Goal: Task Accomplishment & Management: Manage account settings

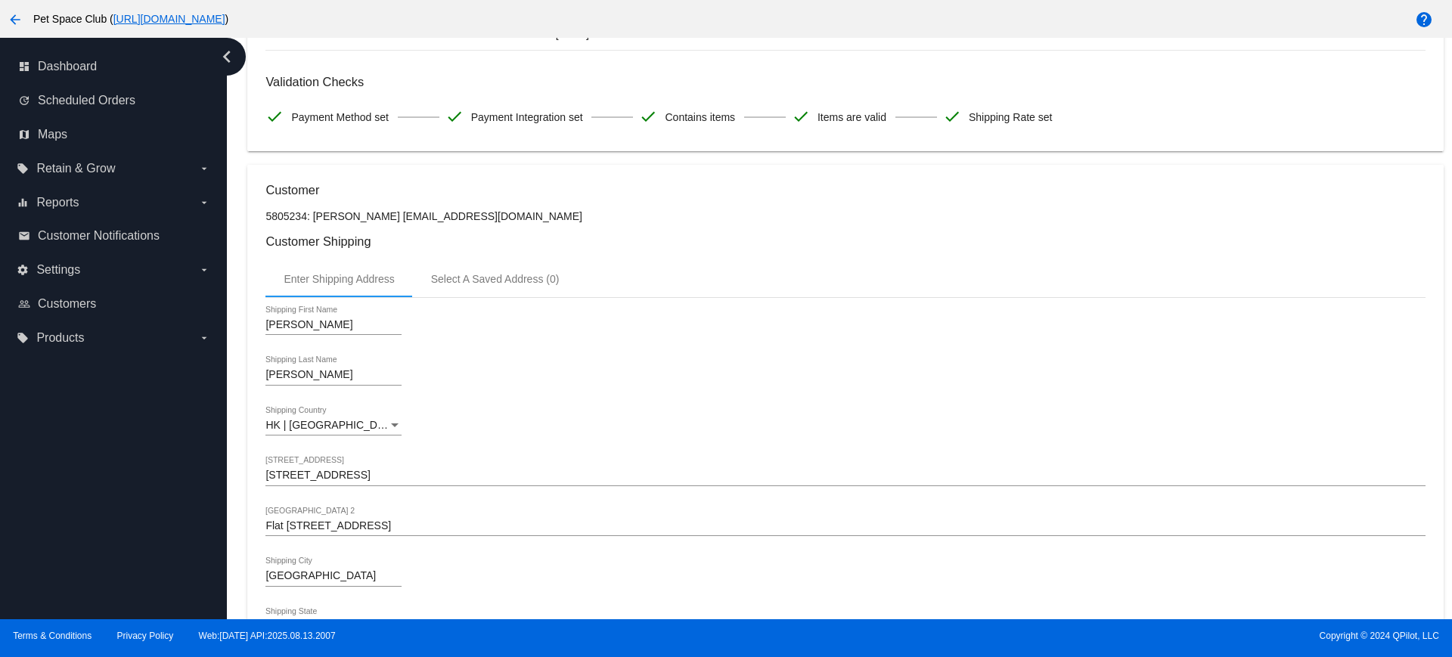
scroll to position [198, 0]
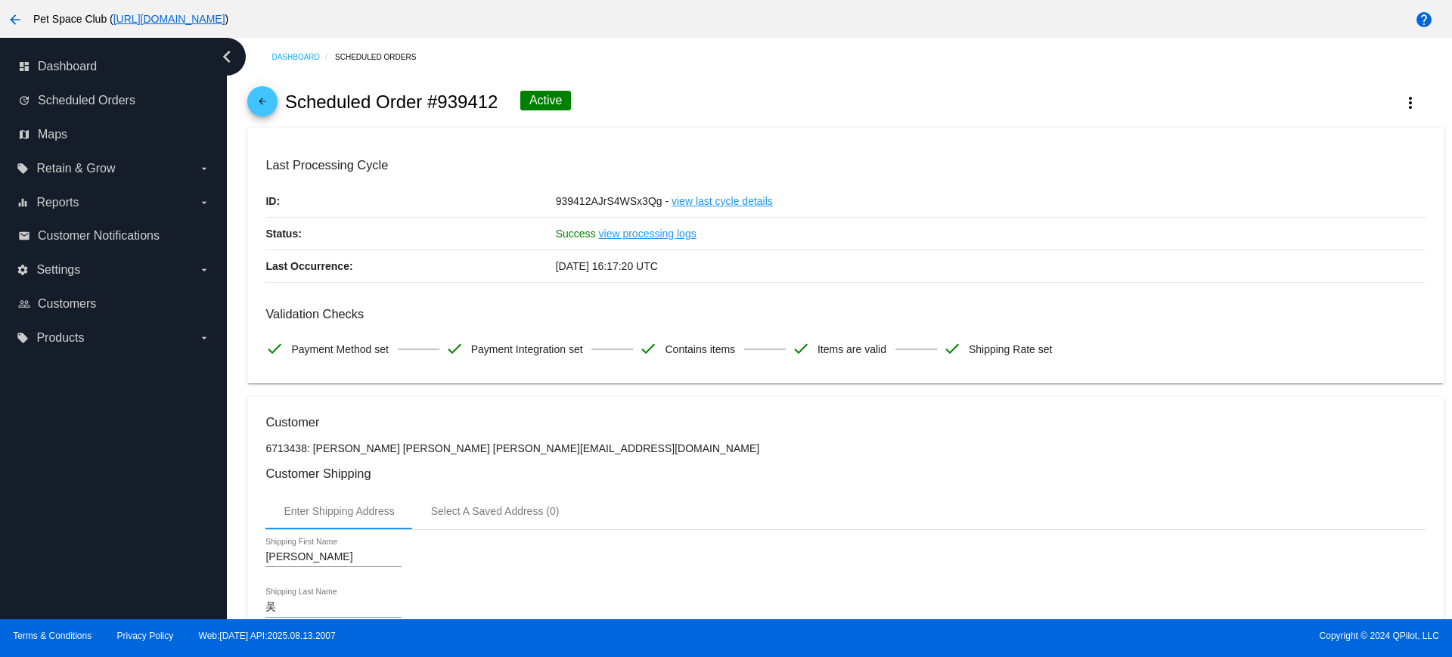
drag, startPoint x: 493, startPoint y: 101, endPoint x: 440, endPoint y: 97, distance: 53.1
click at [440, 97] on h2 "Scheduled Order #939412" at bounding box center [391, 102] width 213 height 21
copy h2 "939412"
click at [231, 270] on div "Dashboard Scheduled Orders arrow_back Scheduled Order #939412 Active more_vert …" at bounding box center [839, 329] width 1225 height 582
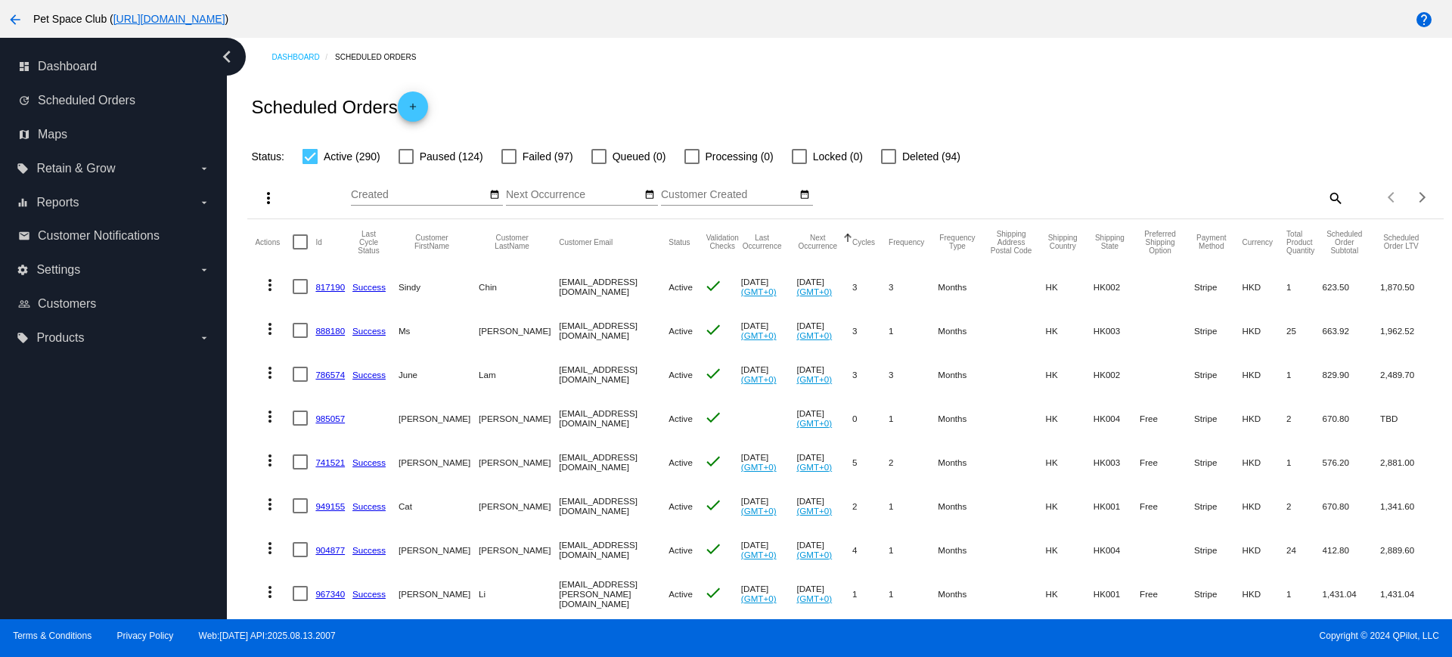
click at [1135, 119] on div "Scheduled Orders add" at bounding box center [845, 106] width 1196 height 61
click at [1326, 197] on mat-icon "search" at bounding box center [1335, 197] width 18 height 23
click at [1145, 195] on input "Search" at bounding box center [1195, 195] width 298 height 12
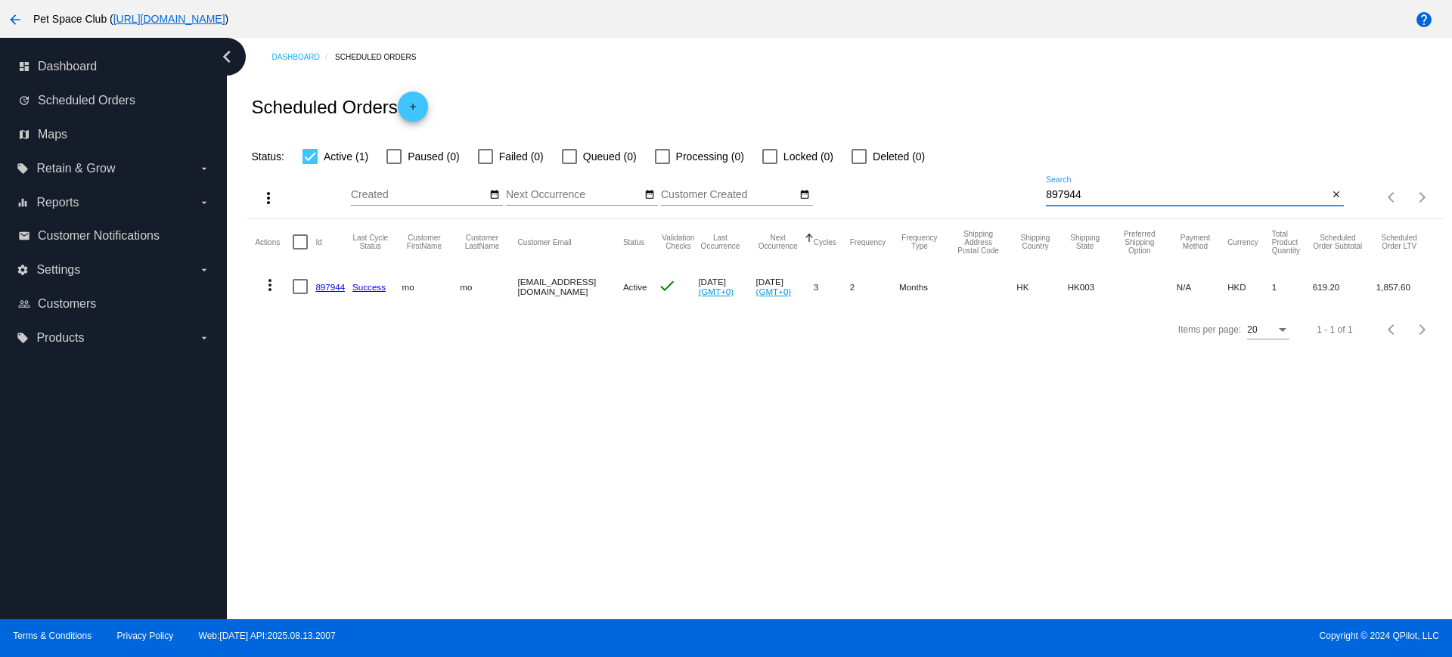
type input "897944"
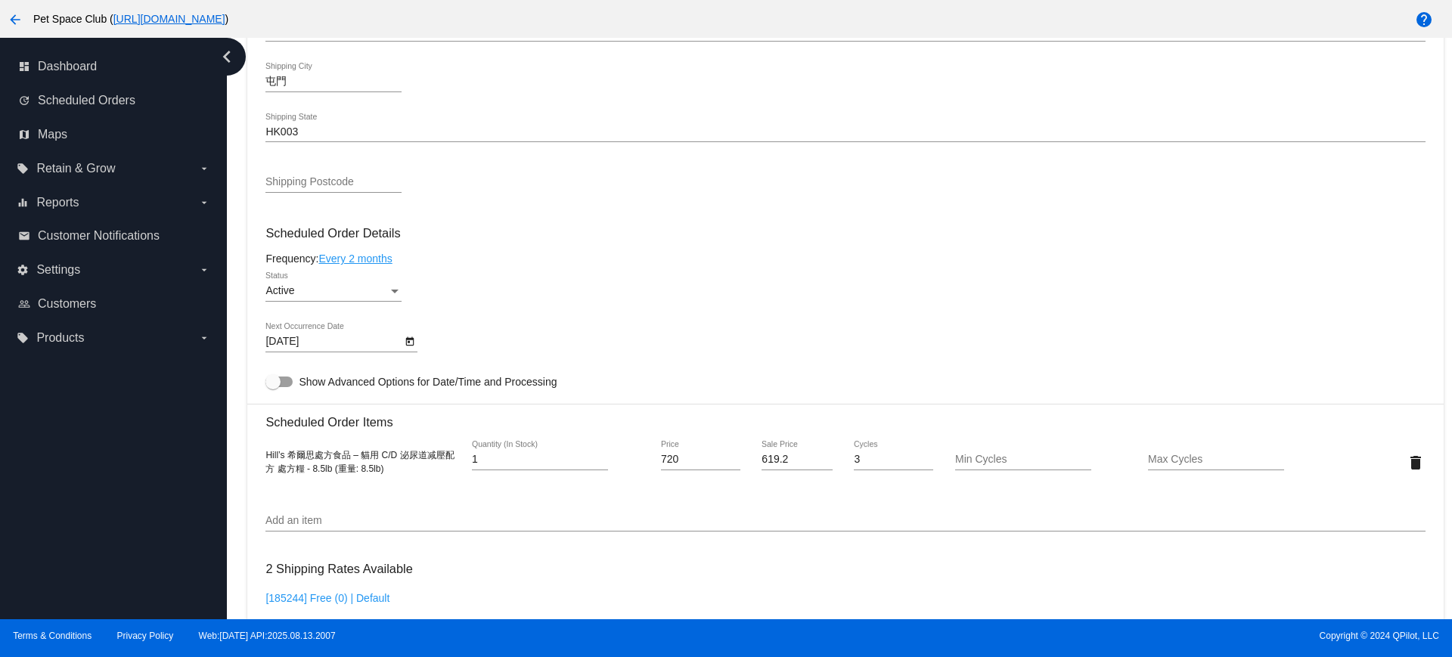
scroll to position [756, 0]
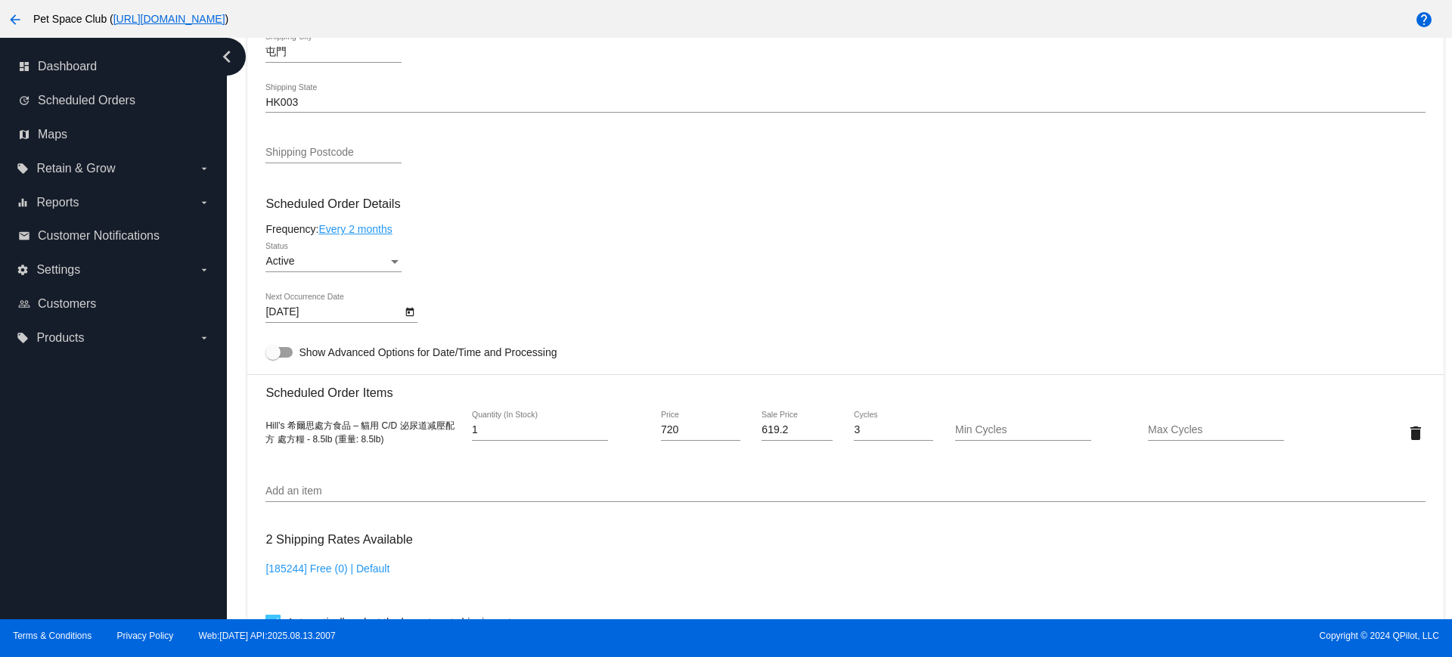
click at [412, 315] on icon "Open calendar" at bounding box center [410, 312] width 11 height 18
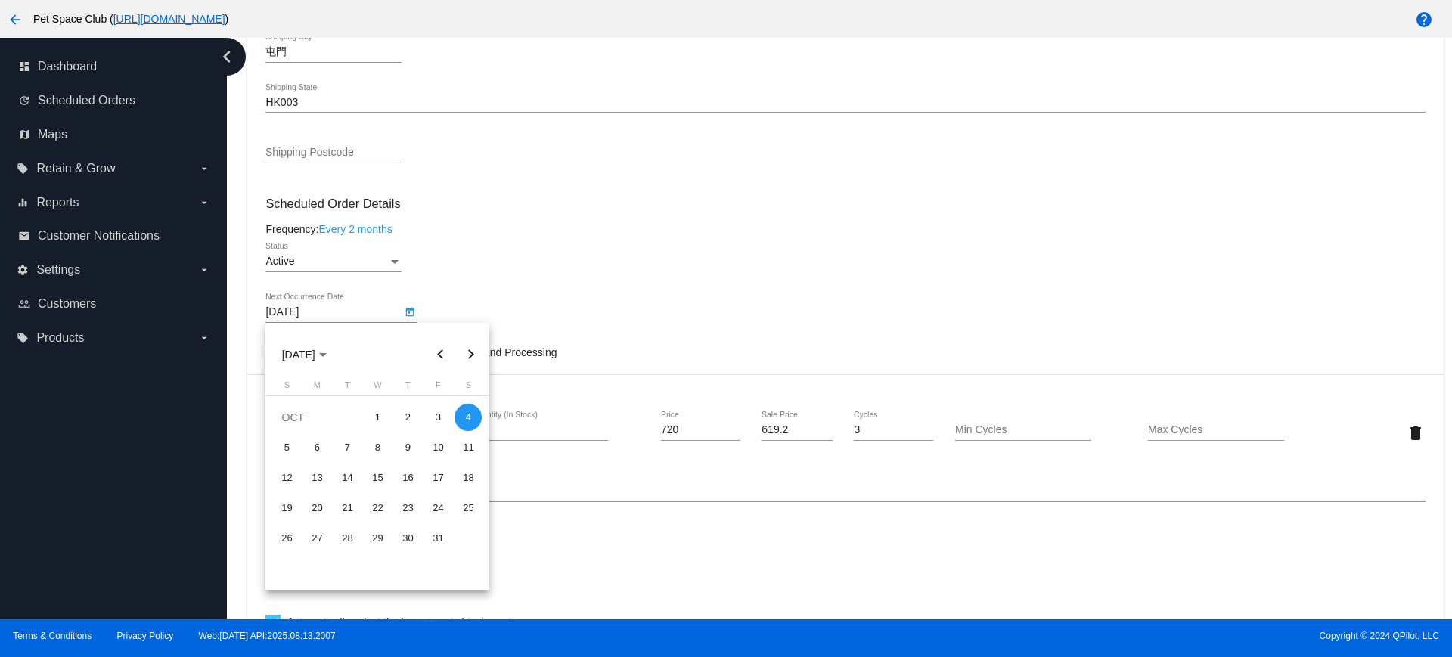
click at [535, 264] on div at bounding box center [726, 328] width 1452 height 657
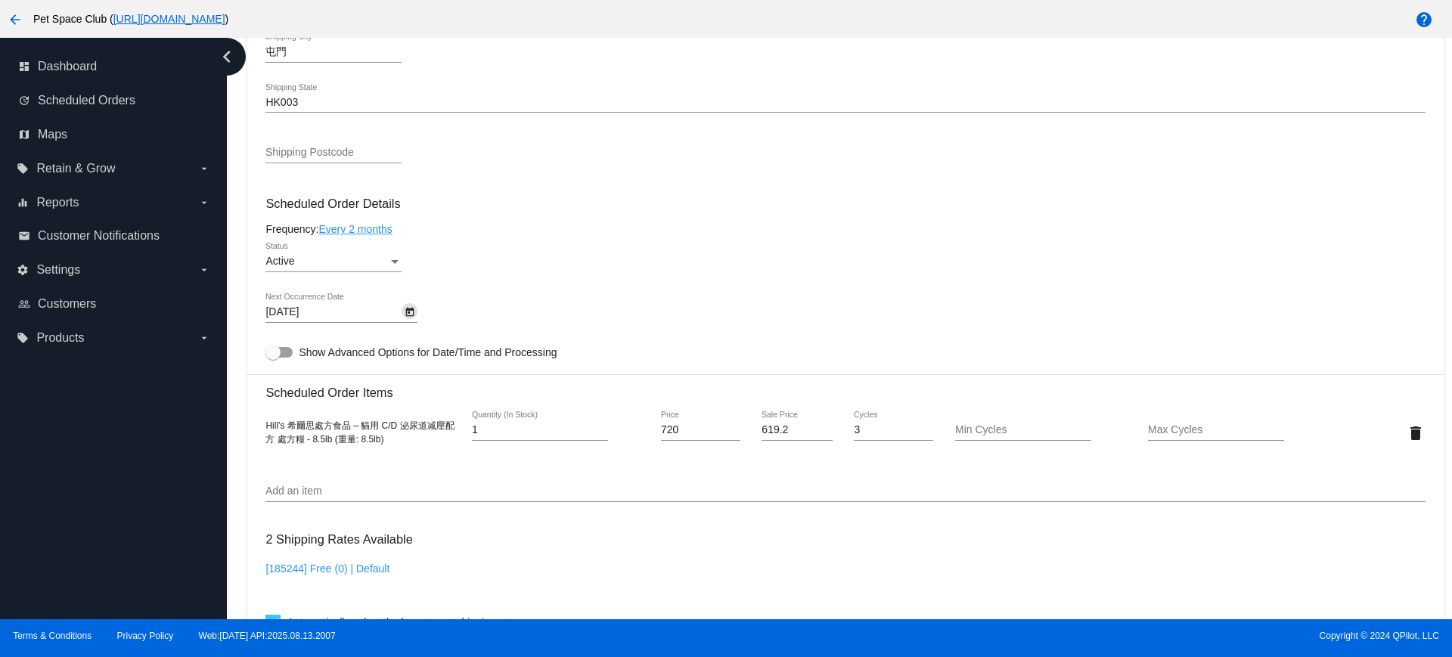
click at [395, 263] on div "Status" at bounding box center [395, 262] width 14 height 12
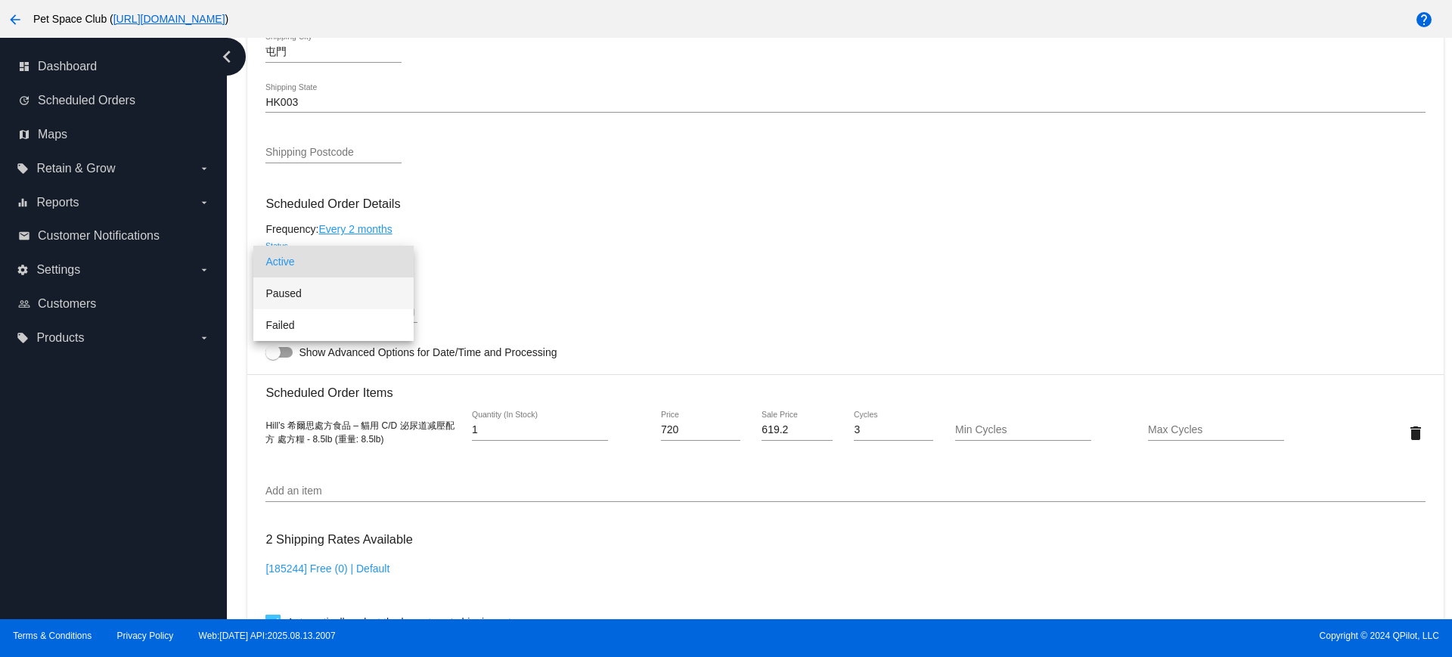
click at [295, 297] on span "Paused" at bounding box center [333, 294] width 136 height 32
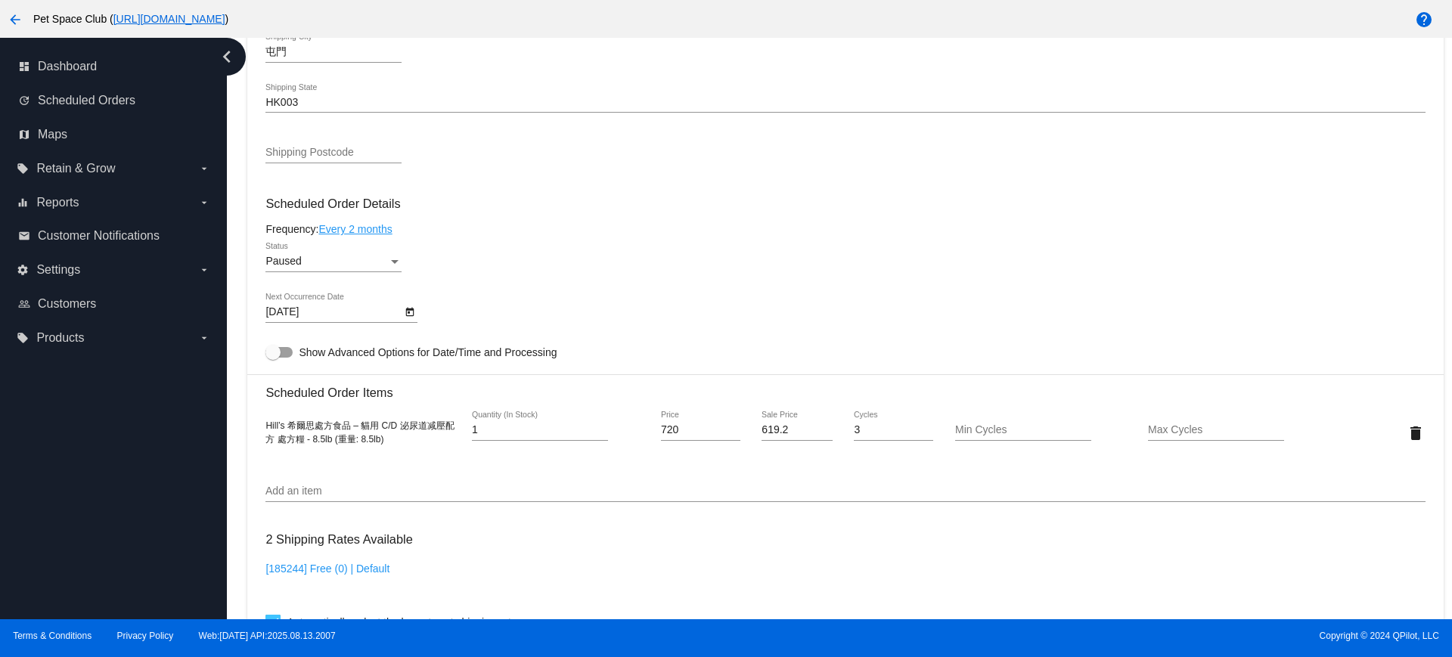
click at [561, 273] on div "Paused Status" at bounding box center [844, 264] width 1159 height 43
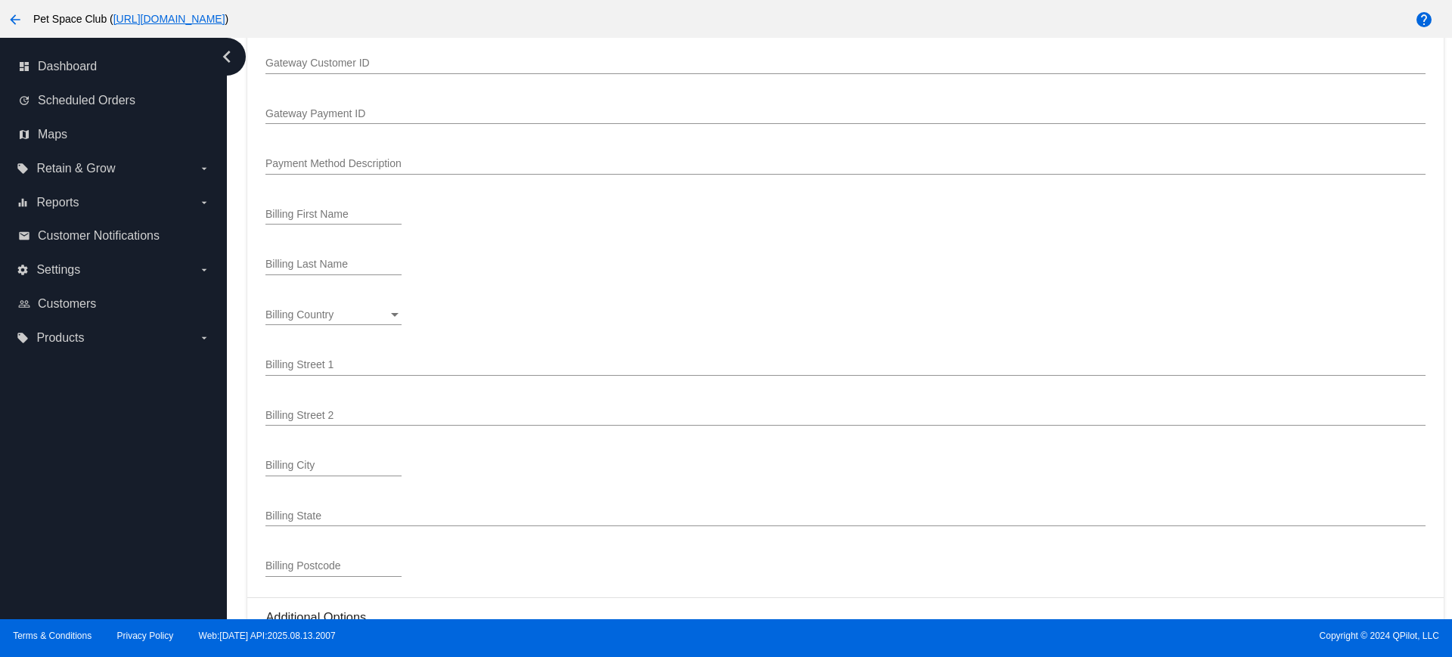
scroll to position [1894, 0]
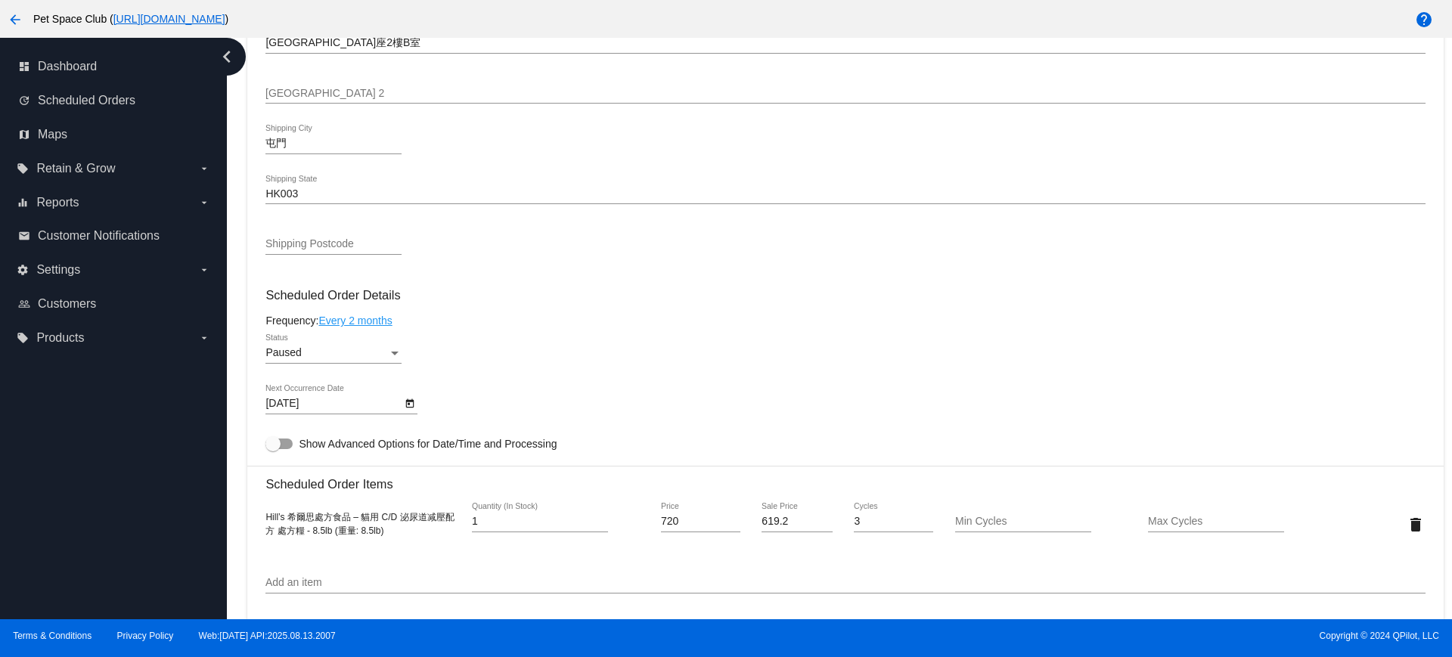
scroll to position [759, 0]
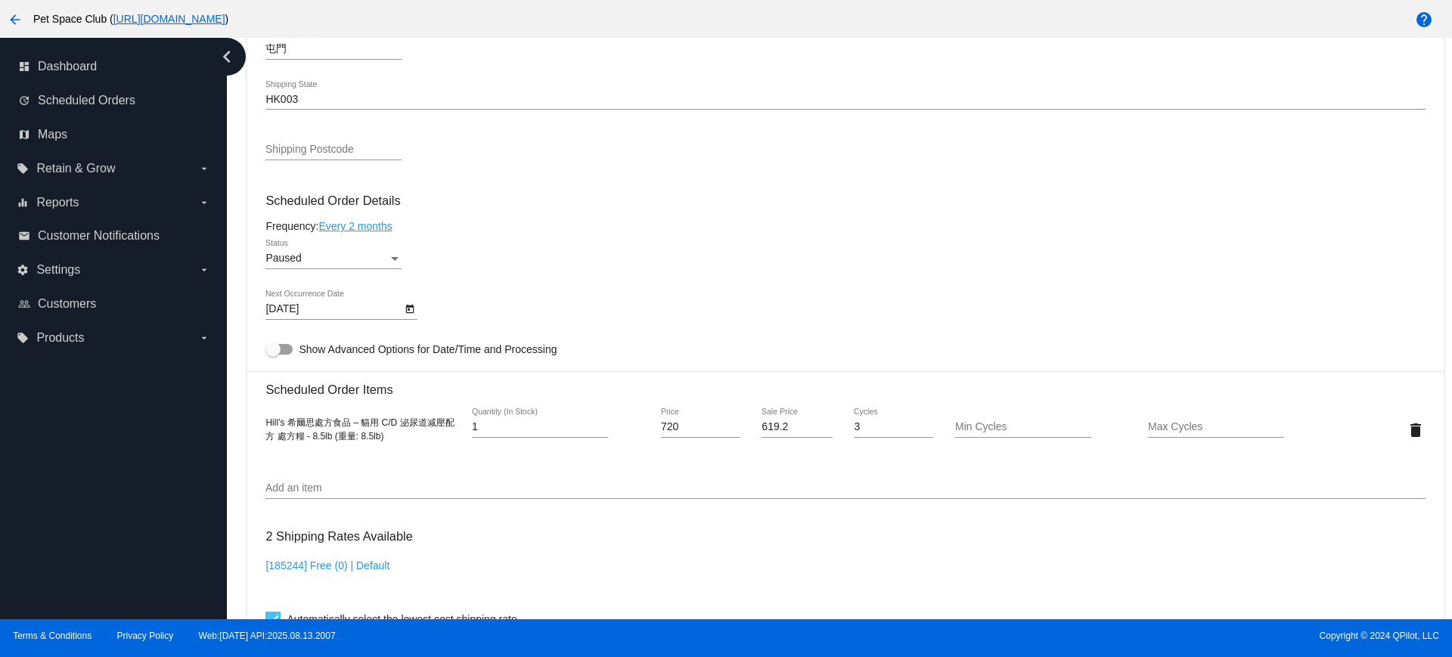
click at [237, 107] on div "Dashboard Scheduled Orders arrow_back Scheduled Order #897944 Paused more_vert …" at bounding box center [839, 329] width 1225 height 582
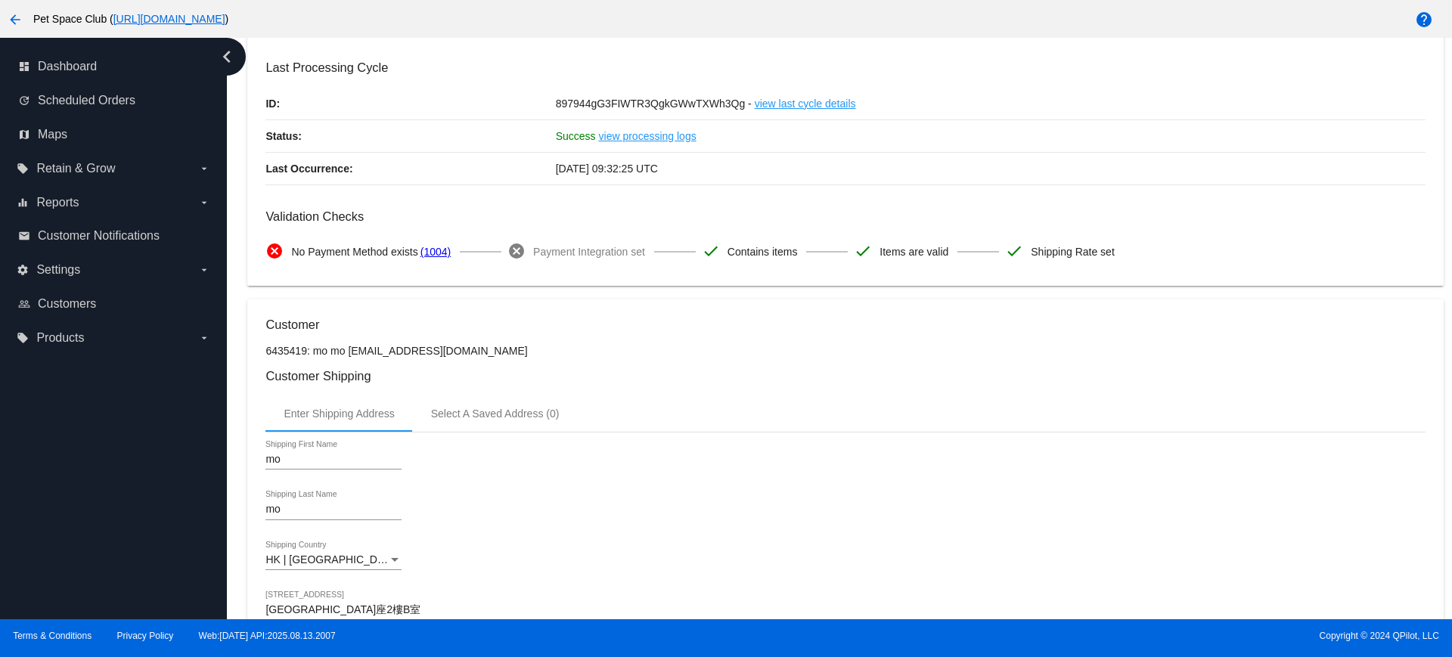
scroll to position [0, 0]
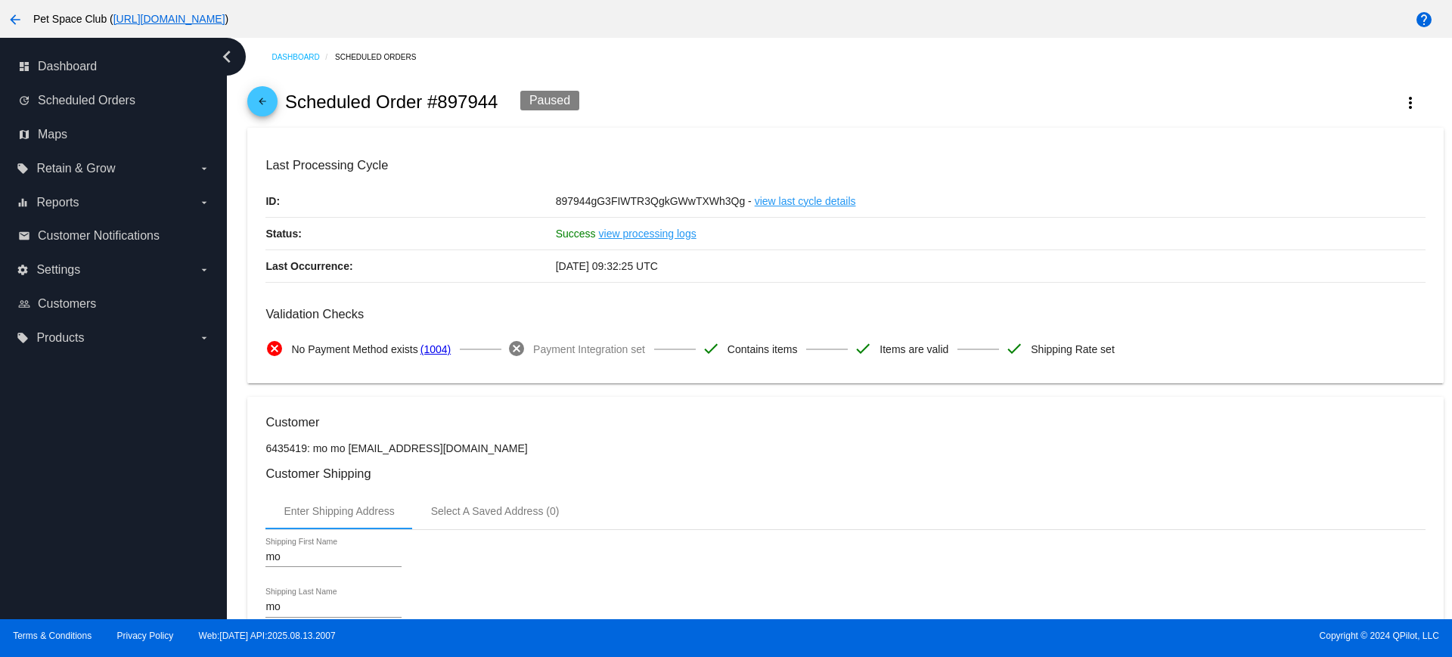
drag, startPoint x: 498, startPoint y: 98, endPoint x: 427, endPoint y: 105, distance: 72.2
click at [427, 105] on div "arrow_back Scheduled Order #897944 Paused more_vert" at bounding box center [845, 101] width 1196 height 51
copy h2 "#897944"
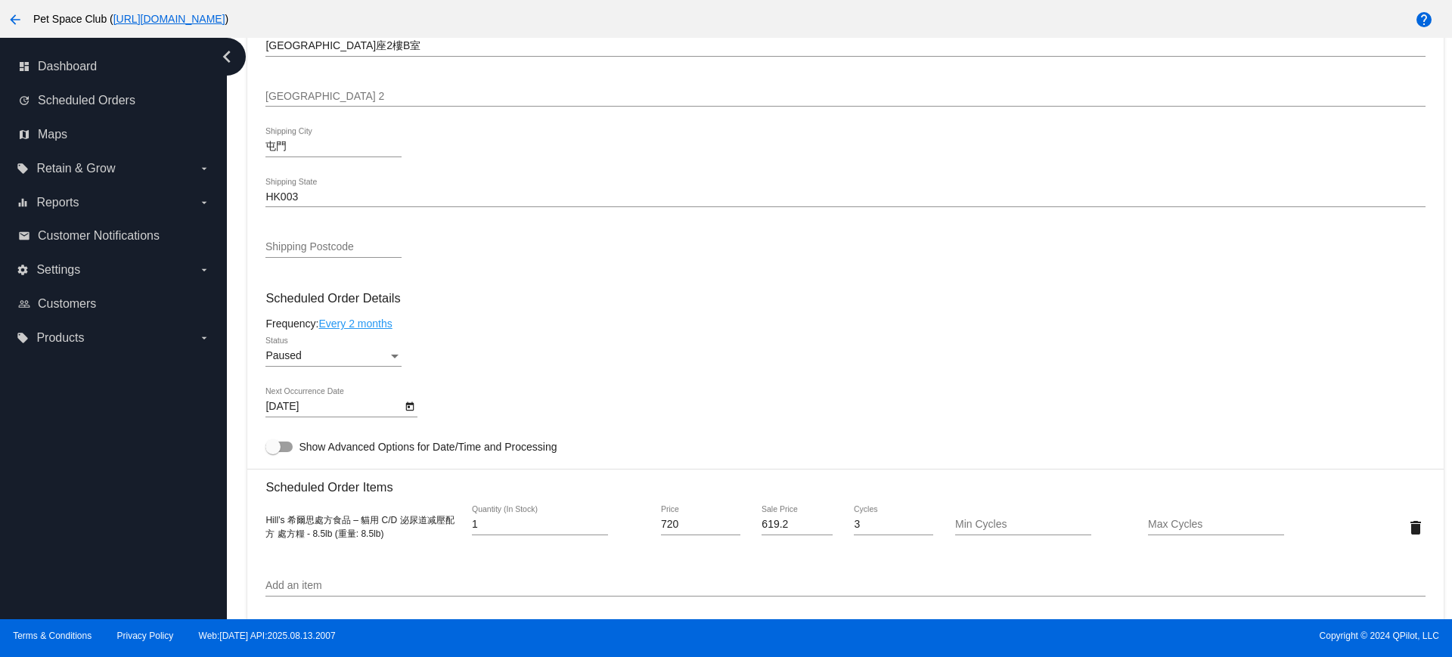
scroll to position [756, 0]
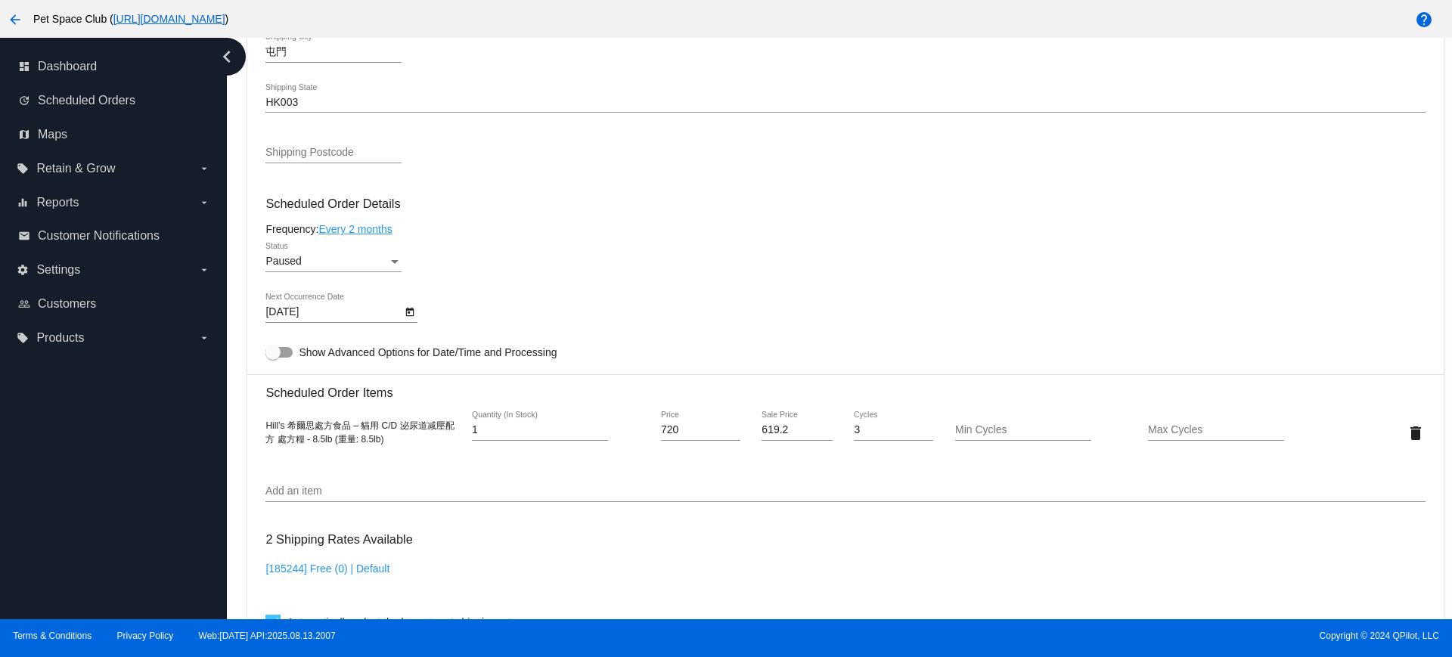
click at [228, 179] on div "Dashboard Scheduled Orders arrow_back Scheduled Order #897944 Paused more_vert …" at bounding box center [839, 329] width 1225 height 582
drag, startPoint x: 232, startPoint y: 203, endPoint x: 241, endPoint y: 200, distance: 9.8
click at [232, 203] on div "Dashboard Scheduled Orders arrow_back Scheduled Order #897944 Paused more_vert …" at bounding box center [839, 329] width 1225 height 582
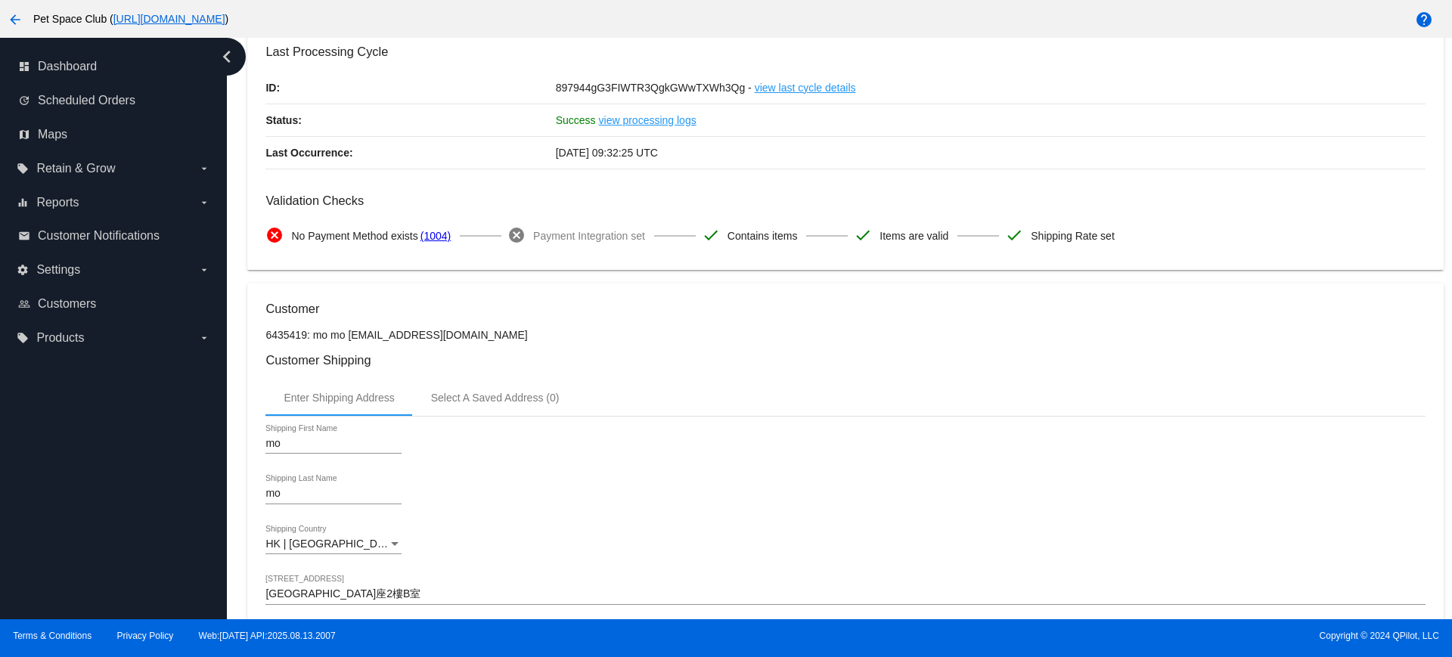
scroll to position [0, 0]
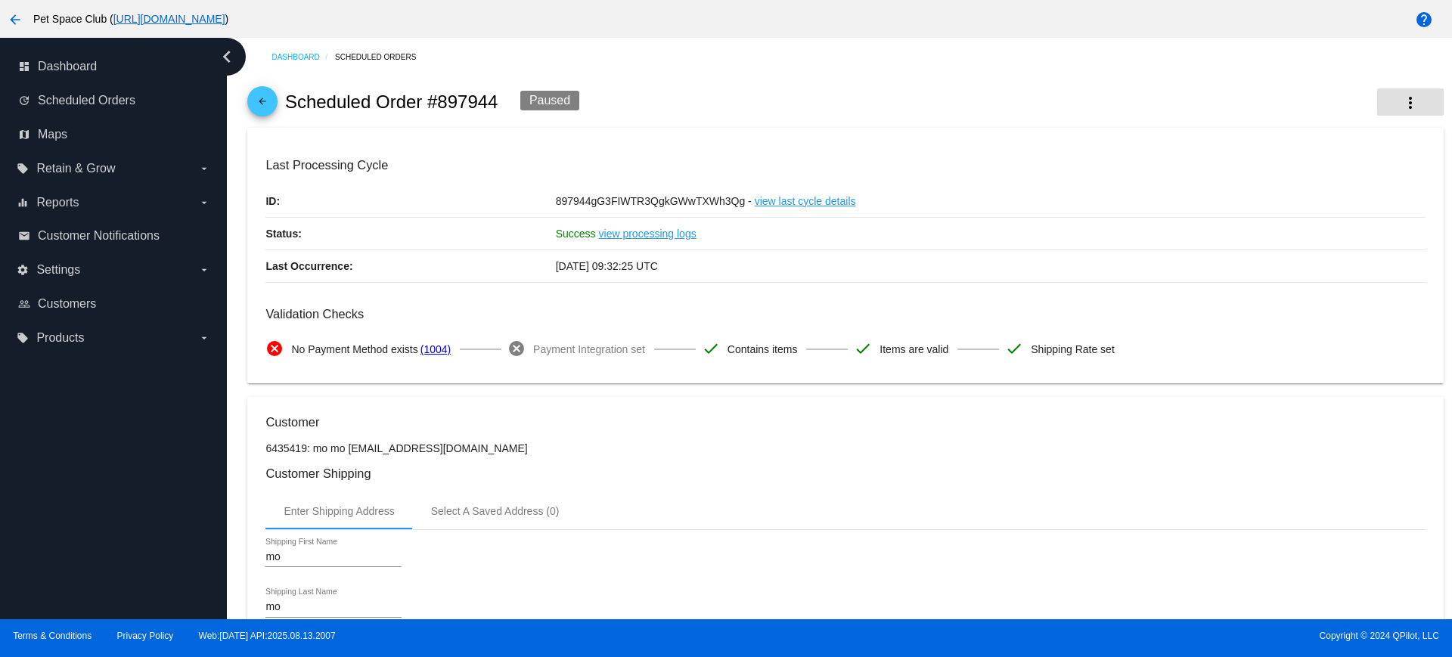
click at [1401, 101] on mat-icon "more_vert" at bounding box center [1410, 103] width 18 height 18
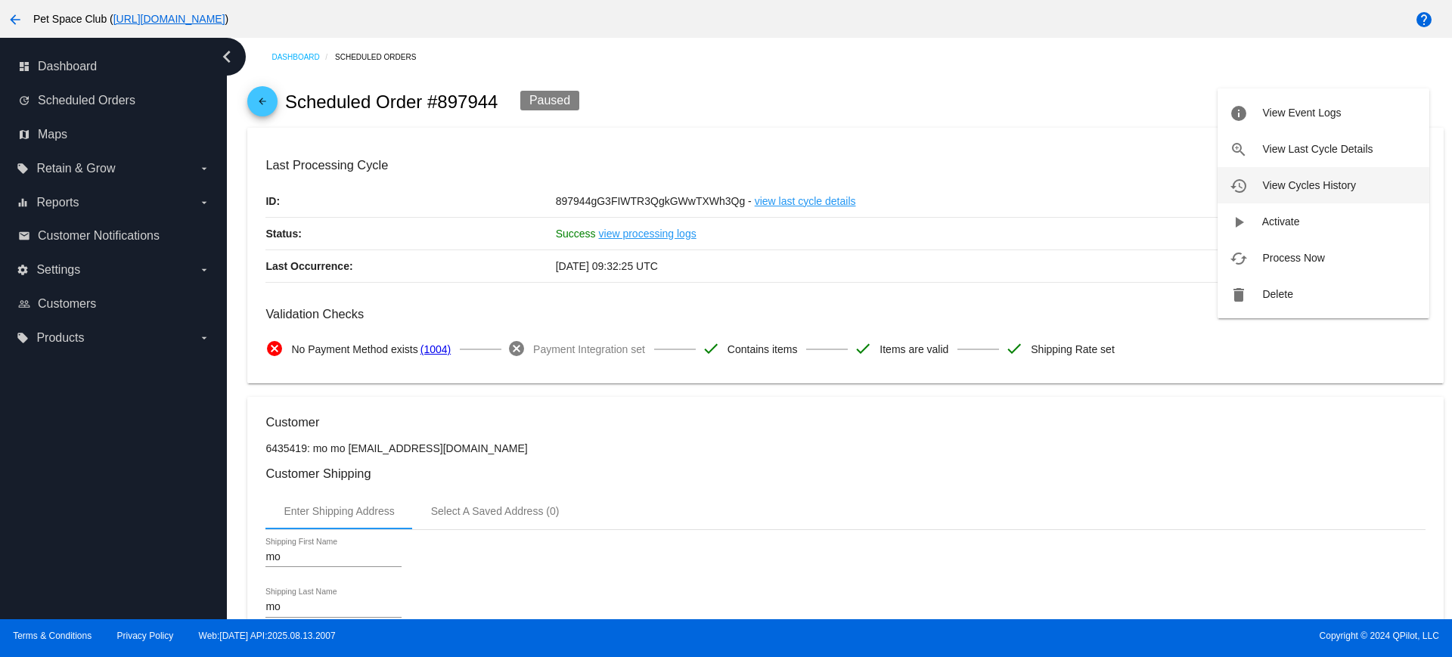
click at [1298, 185] on span "View Cycles History" at bounding box center [1308, 185] width 93 height 12
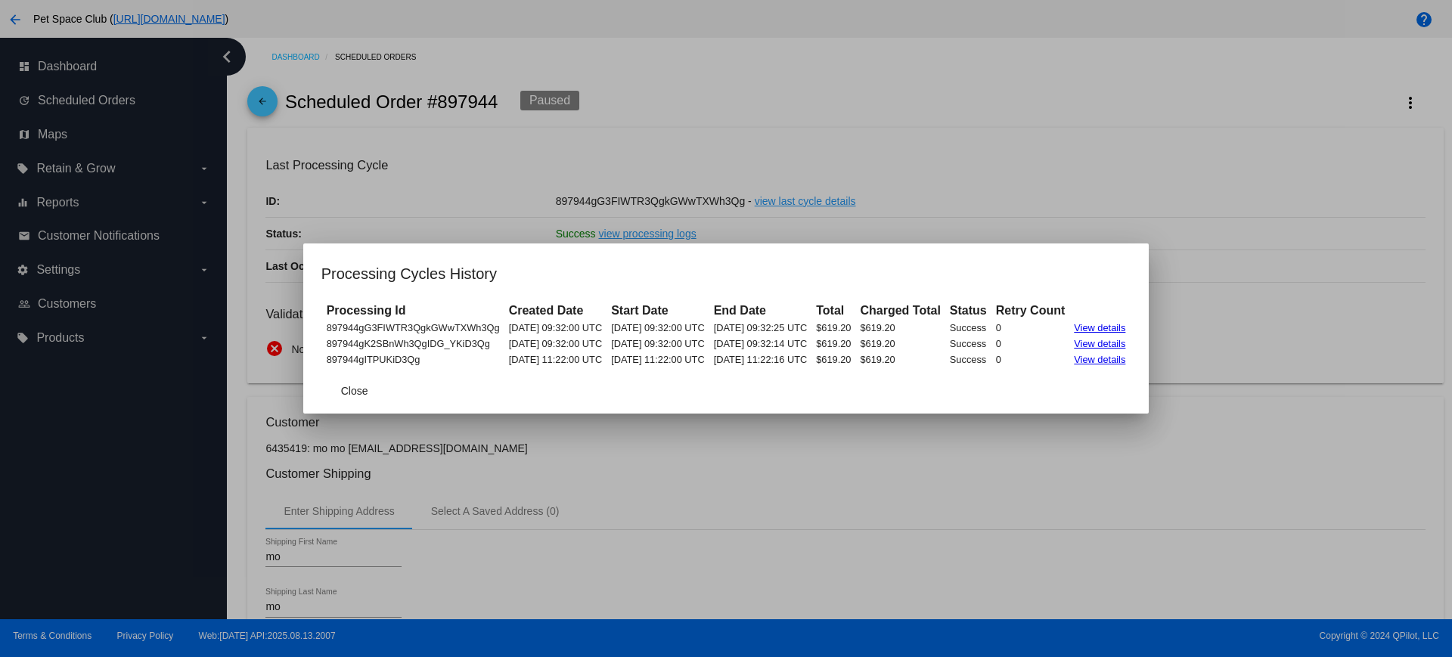
click at [915, 448] on div at bounding box center [726, 328] width 1452 height 657
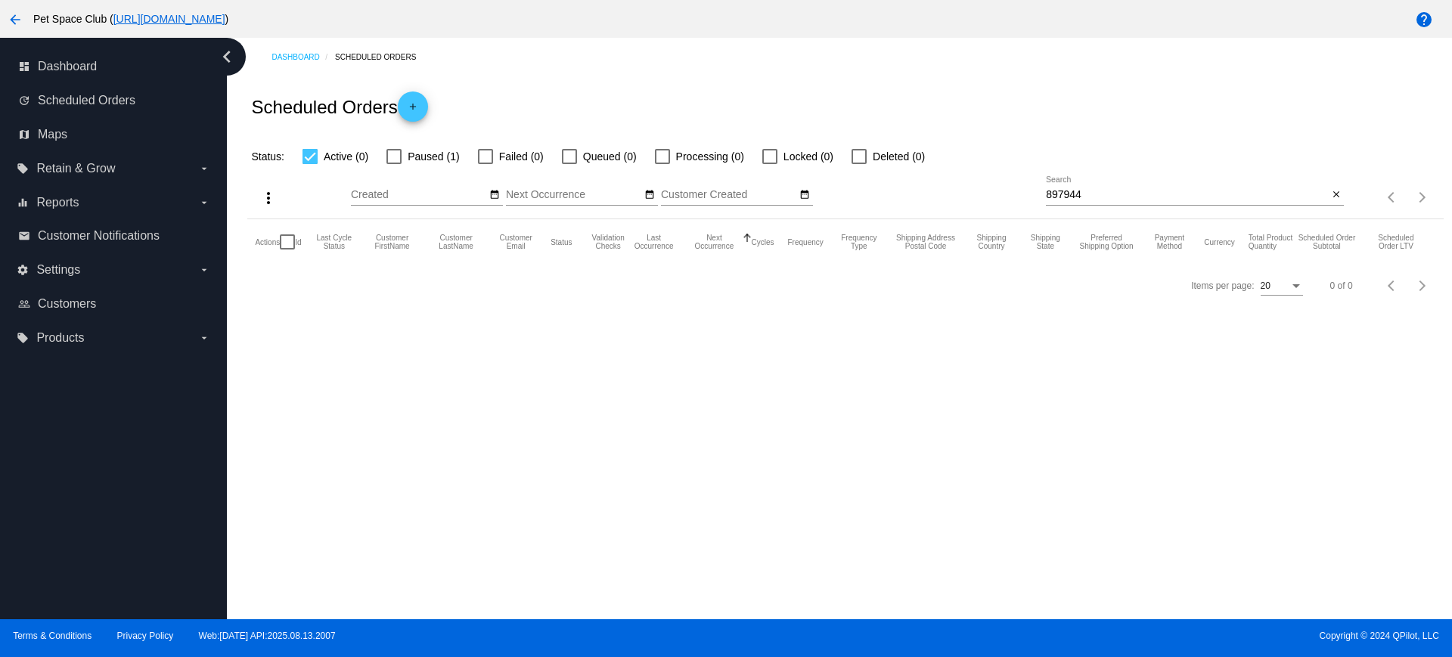
click at [395, 149] on div at bounding box center [393, 156] width 15 height 15
click at [394, 164] on input "Paused (1)" at bounding box center [393, 164] width 1 height 1
checkbox input "true"
